Goal: Information Seeking & Learning: Learn about a topic

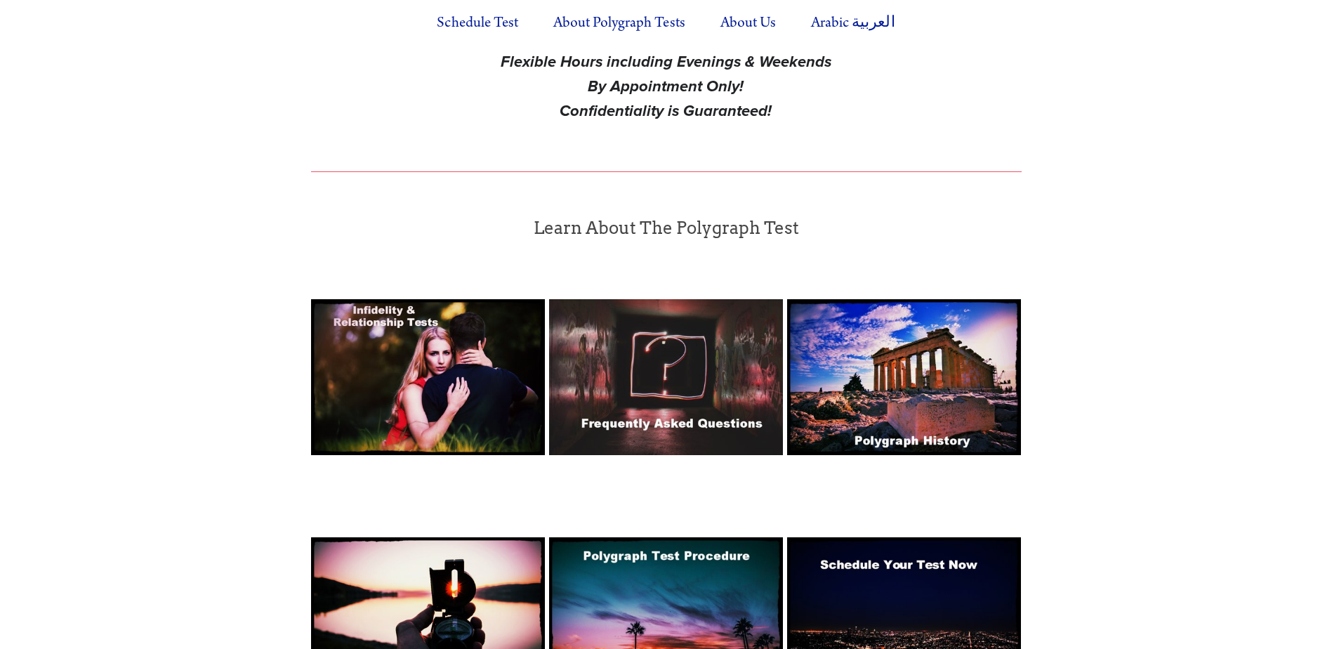
scroll to position [778, 0]
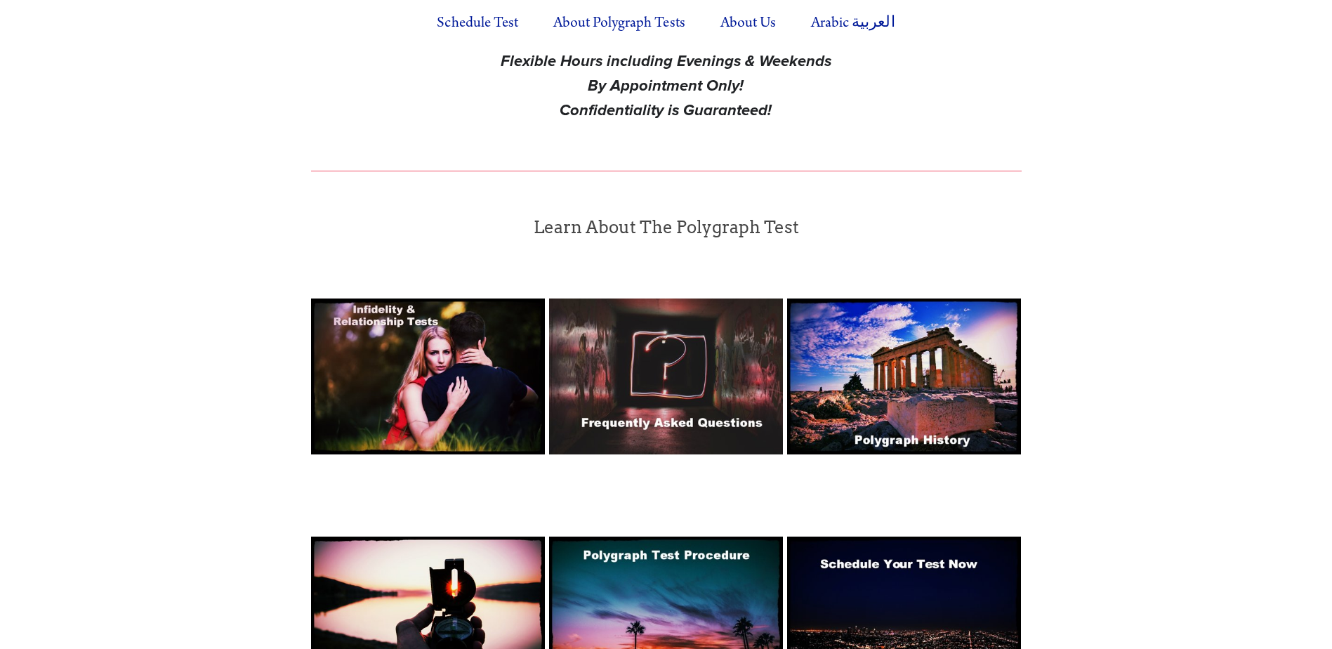
click at [417, 317] on img at bounding box center [428, 376] width 234 height 156
click at [720, 317] on img at bounding box center [666, 376] width 234 height 156
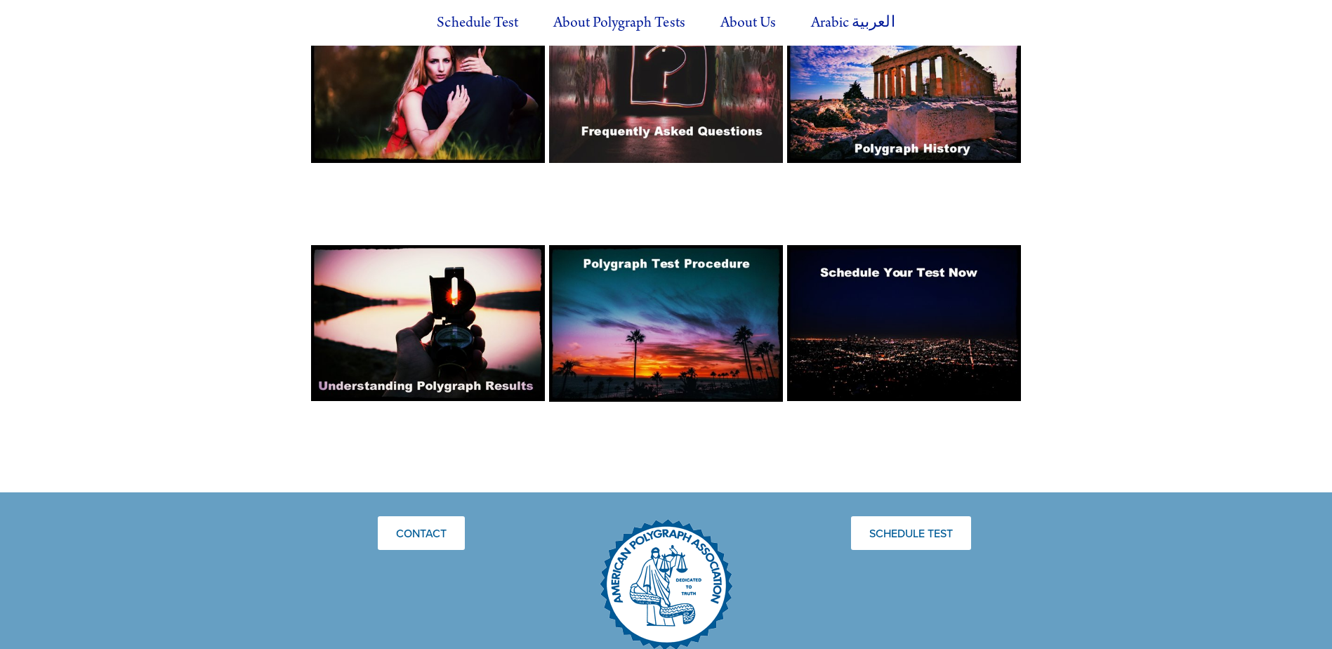
scroll to position [1070, 0]
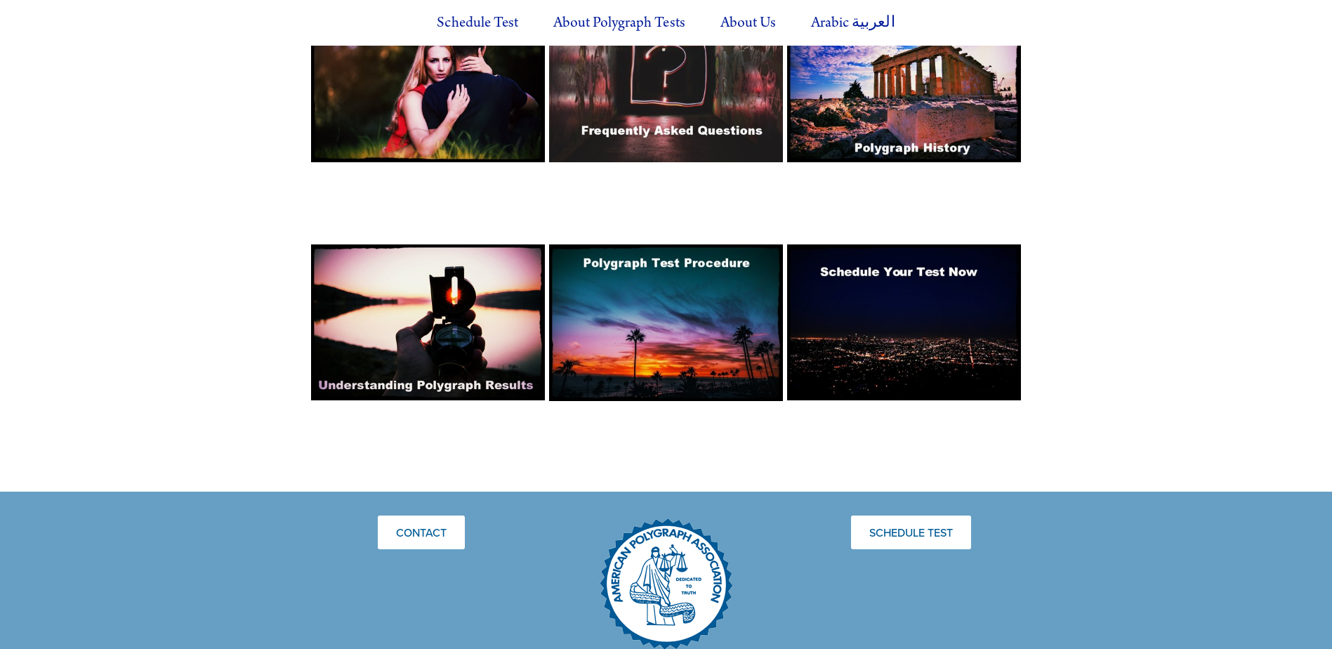
click at [672, 263] on img at bounding box center [666, 322] width 234 height 156
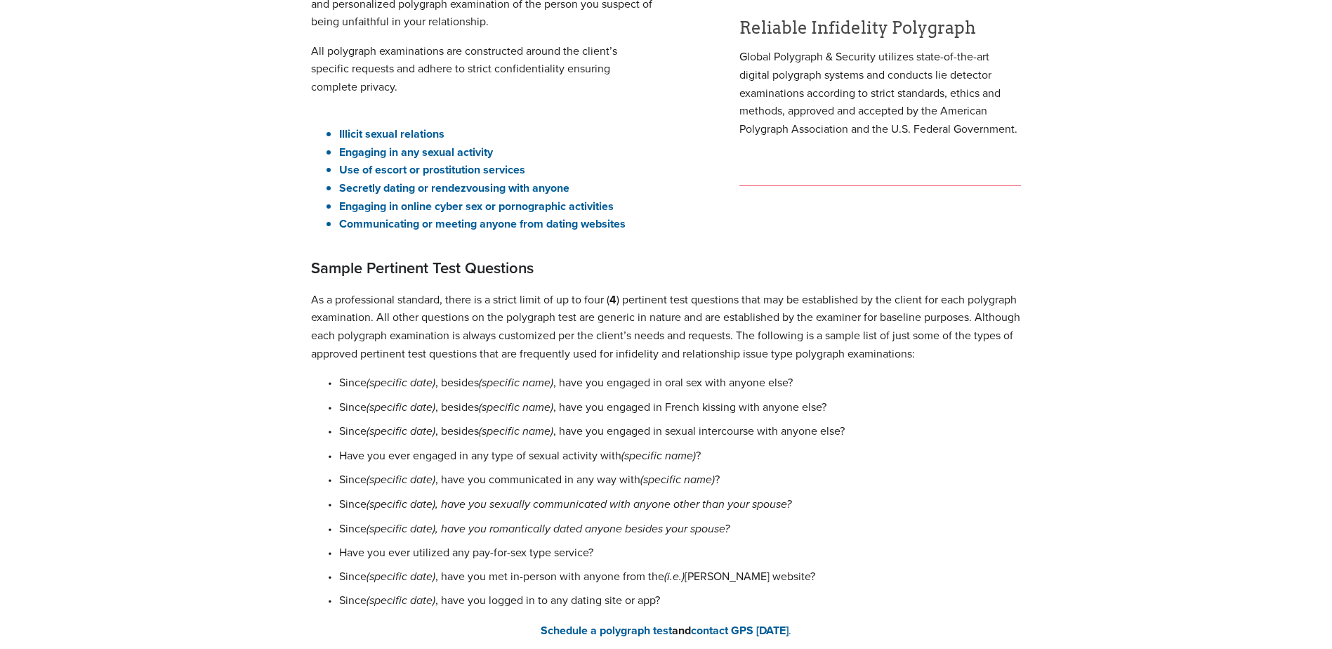
scroll to position [389, 0]
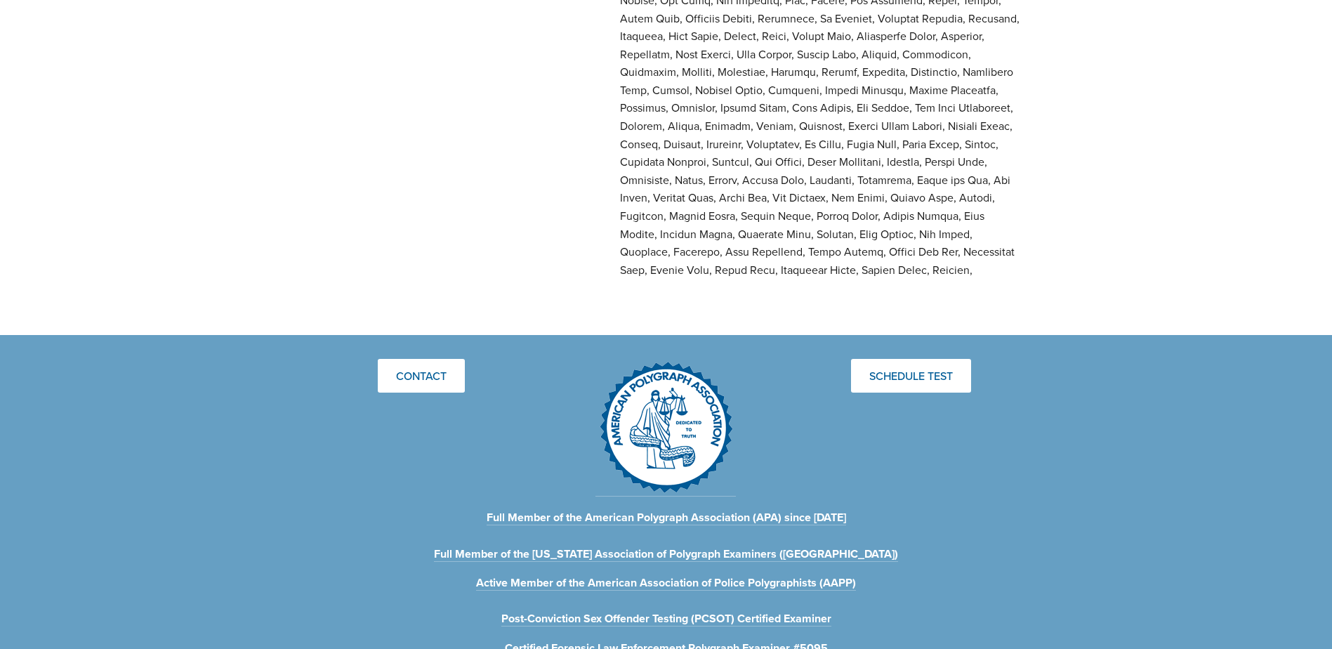
scroll to position [2335, 0]
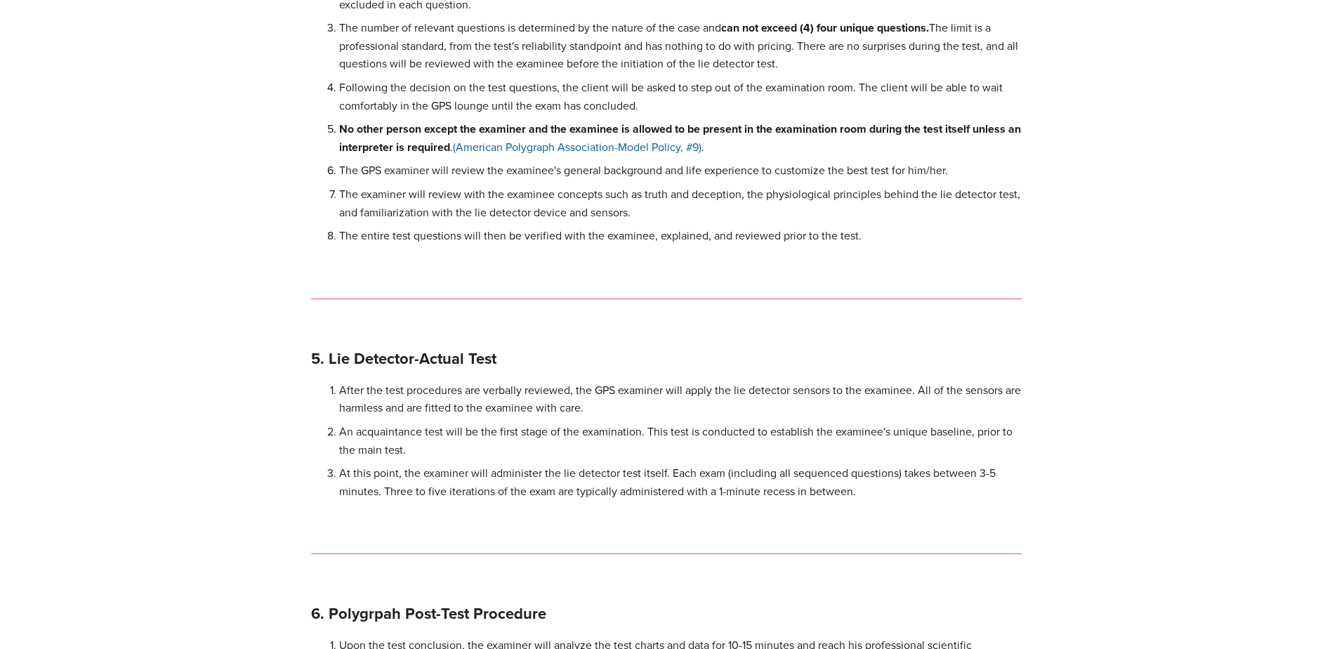
scroll to position [1557, 0]
